Goal: Information Seeking & Learning: Check status

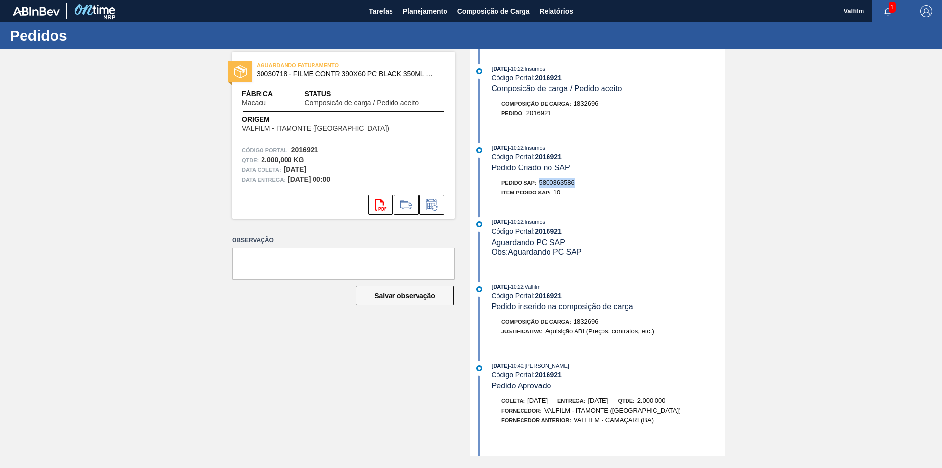
drag, startPoint x: 572, startPoint y: 182, endPoint x: 542, endPoint y: 184, distance: 30.0
click at [542, 184] on div "Pedido SAP: 5800363586" at bounding box center [608, 183] width 233 height 10
copy span "5800363586"
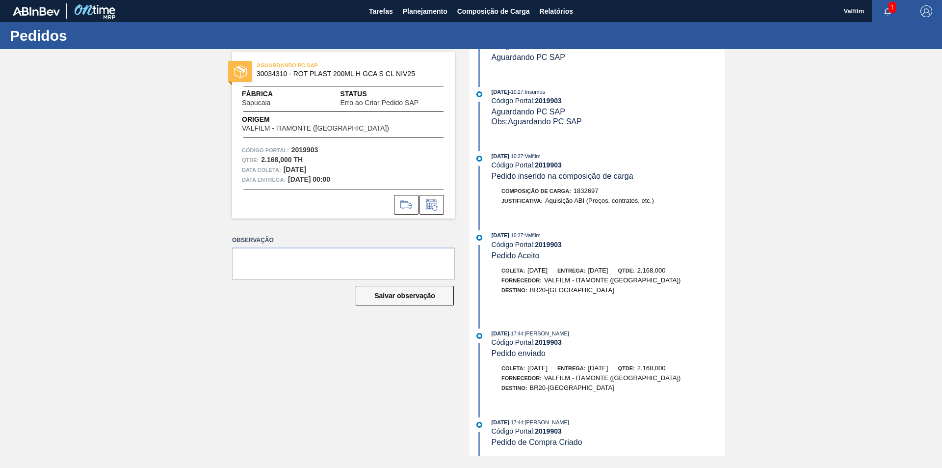
scroll to position [271, 0]
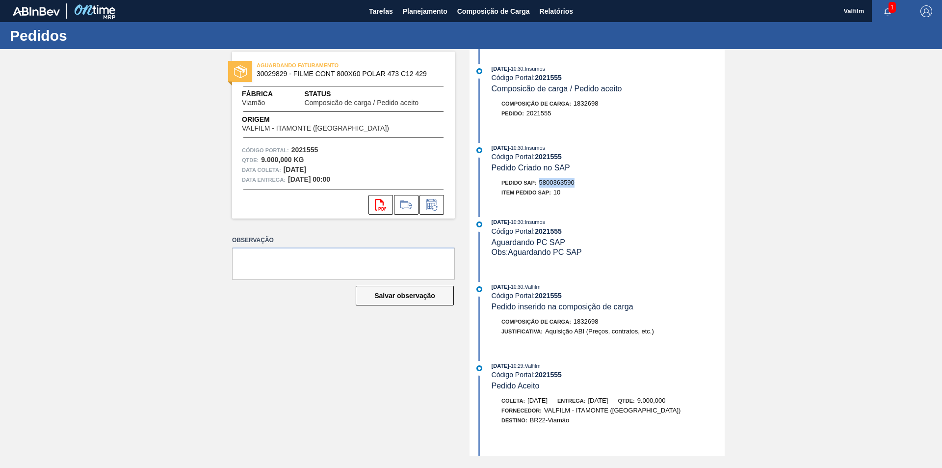
drag, startPoint x: 578, startPoint y: 183, endPoint x: 542, endPoint y: 185, distance: 36.3
click at [542, 185] on div "Pedido SAP: 5800363590" at bounding box center [608, 183] width 233 height 10
copy span "5800363590"
